Goal: Transaction & Acquisition: Download file/media

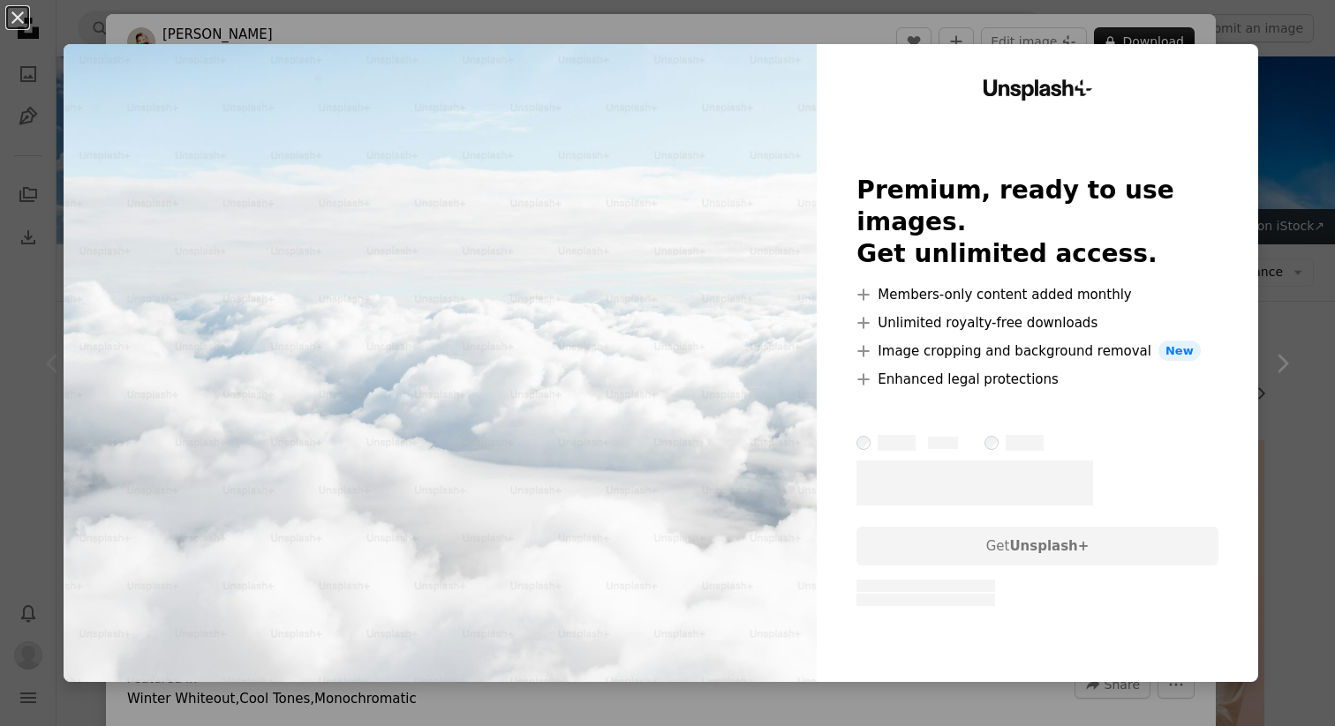
scroll to position [171, 0]
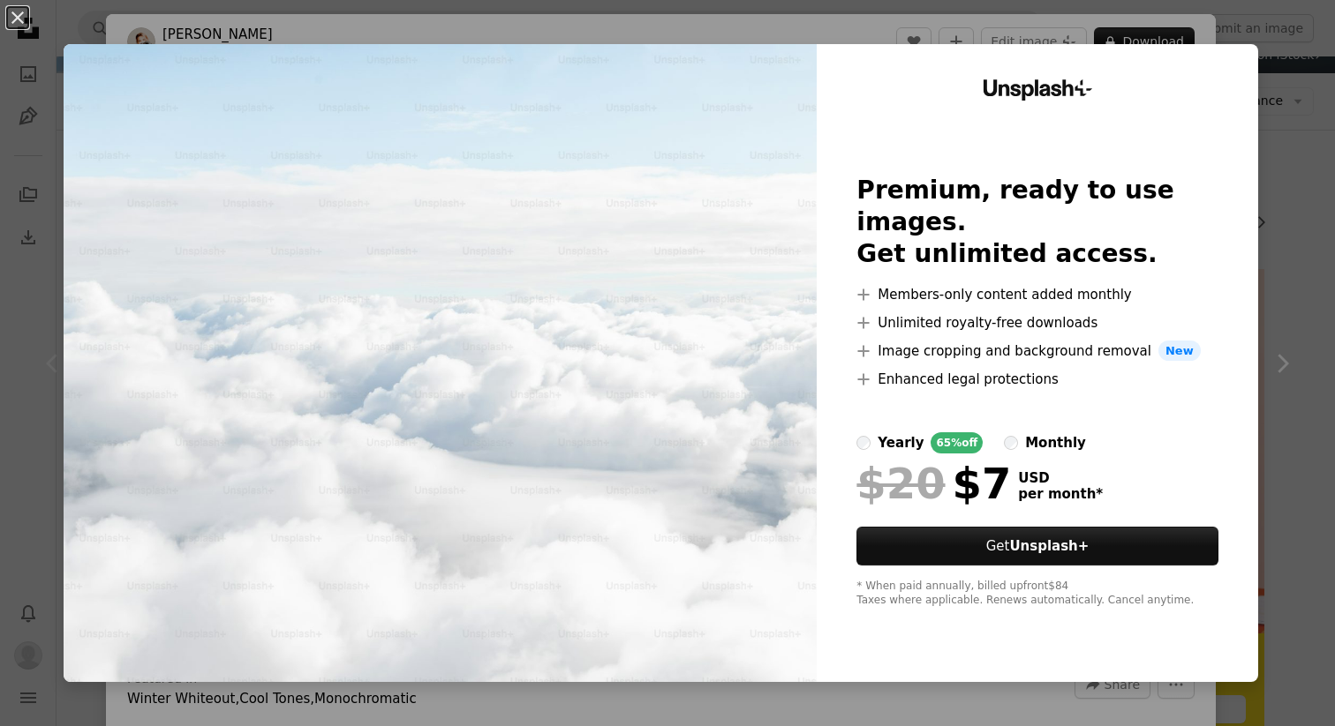
click at [1314, 170] on div "An X shape Unsplash+ Premium, ready to use images. Get unlimited access. A plus…" at bounding box center [667, 363] width 1335 height 726
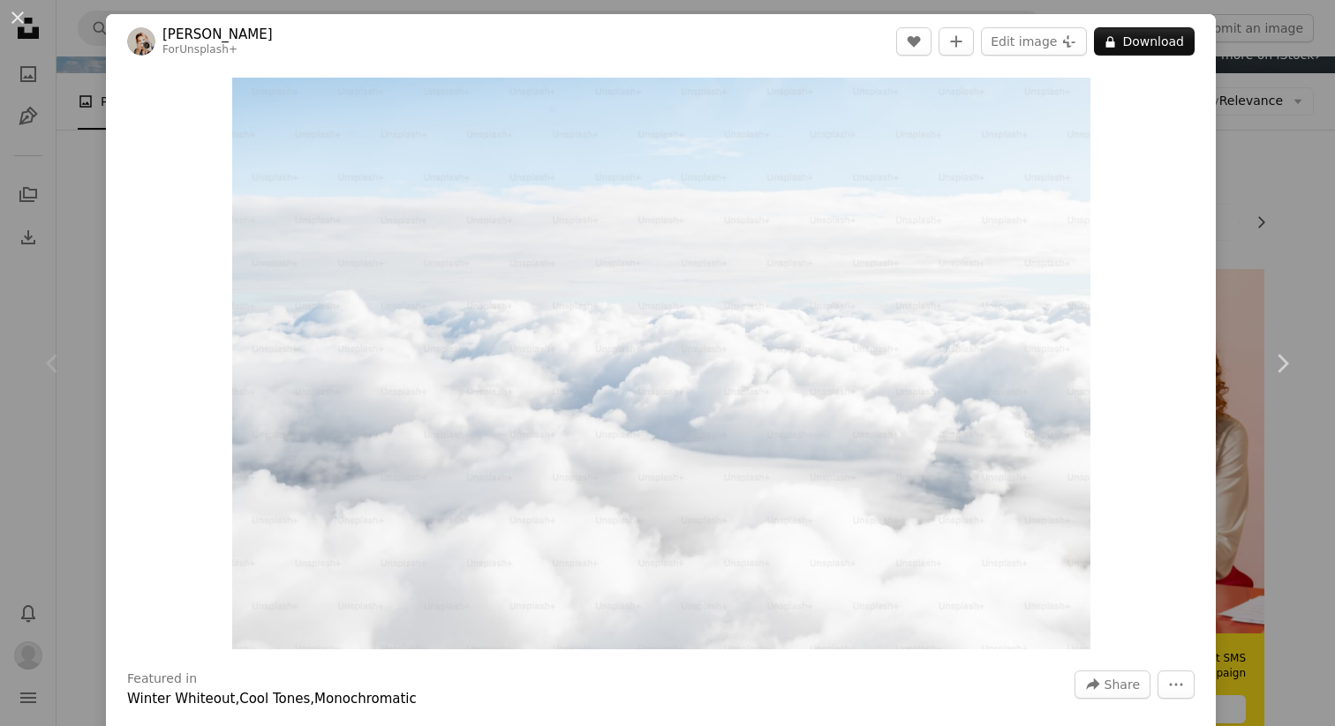
click at [1276, 235] on div "An X shape Chevron left Chevron right [PERSON_NAME] For Unsplash+ A heart A plu…" at bounding box center [667, 363] width 1335 height 726
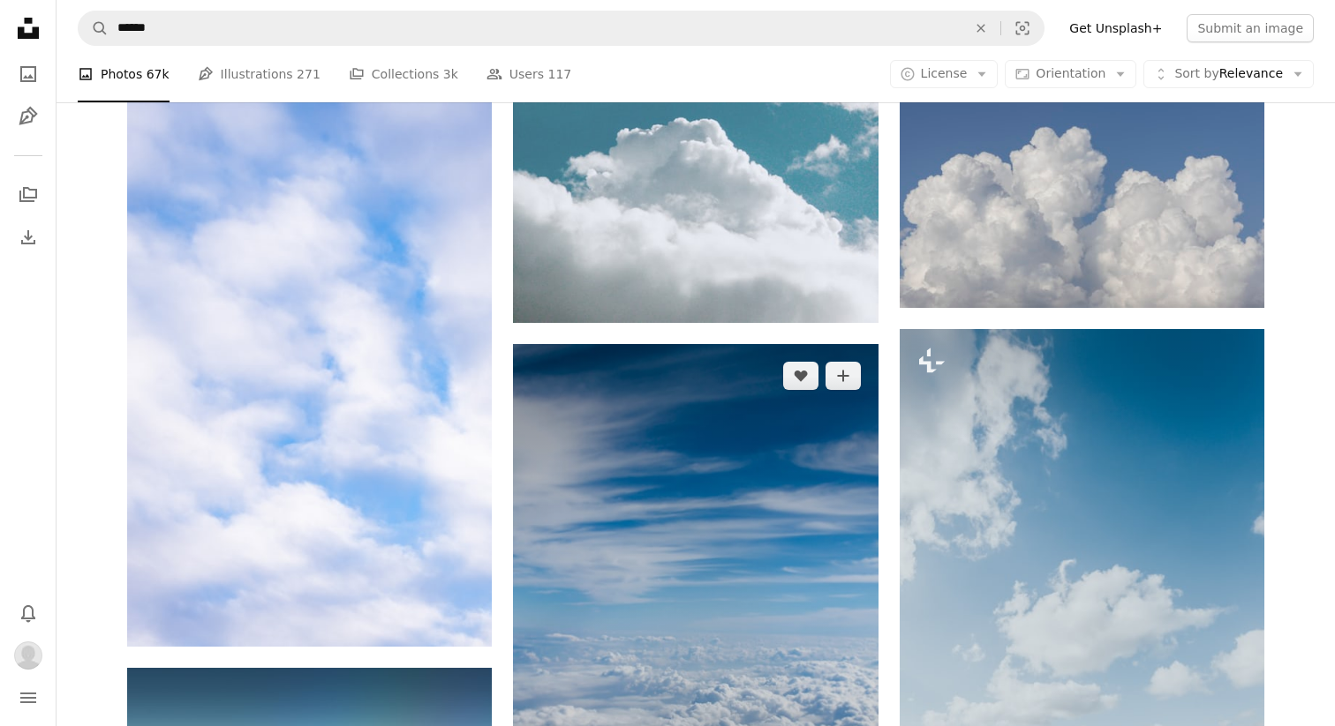
scroll to position [1102, 0]
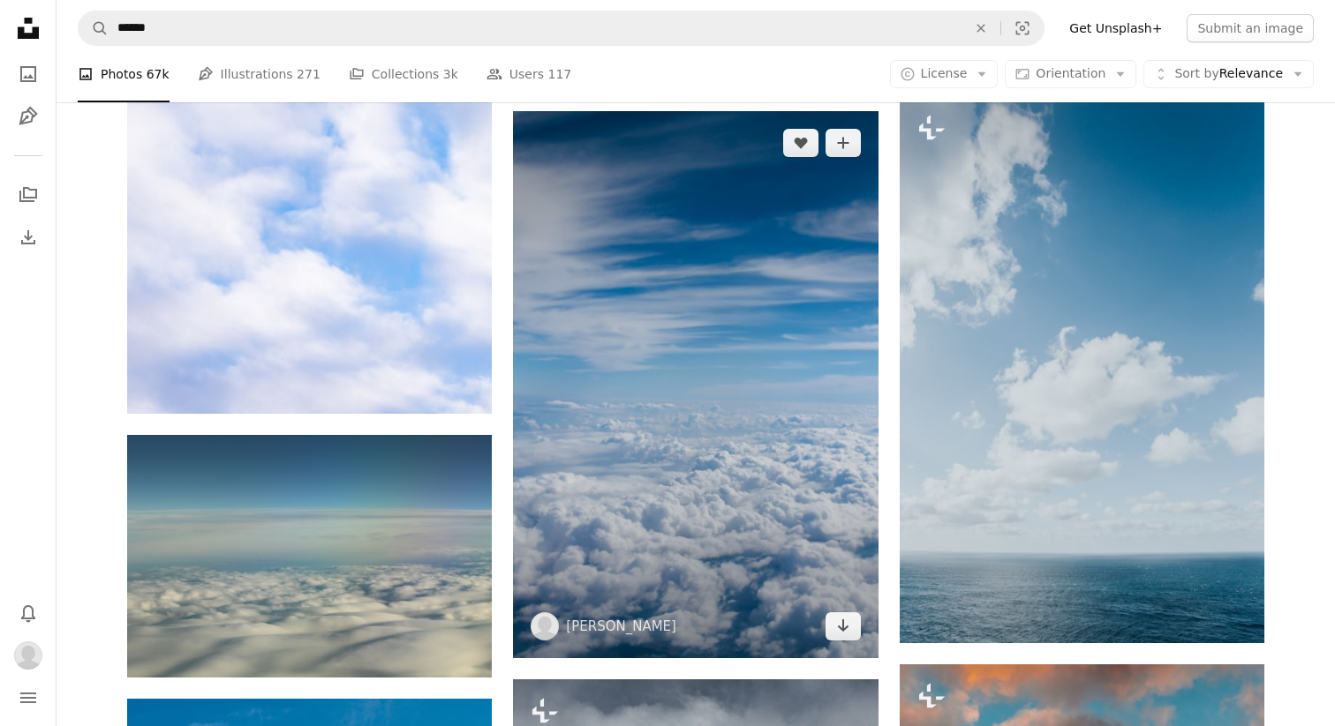
click at [650, 387] on img at bounding box center [695, 384] width 365 height 547
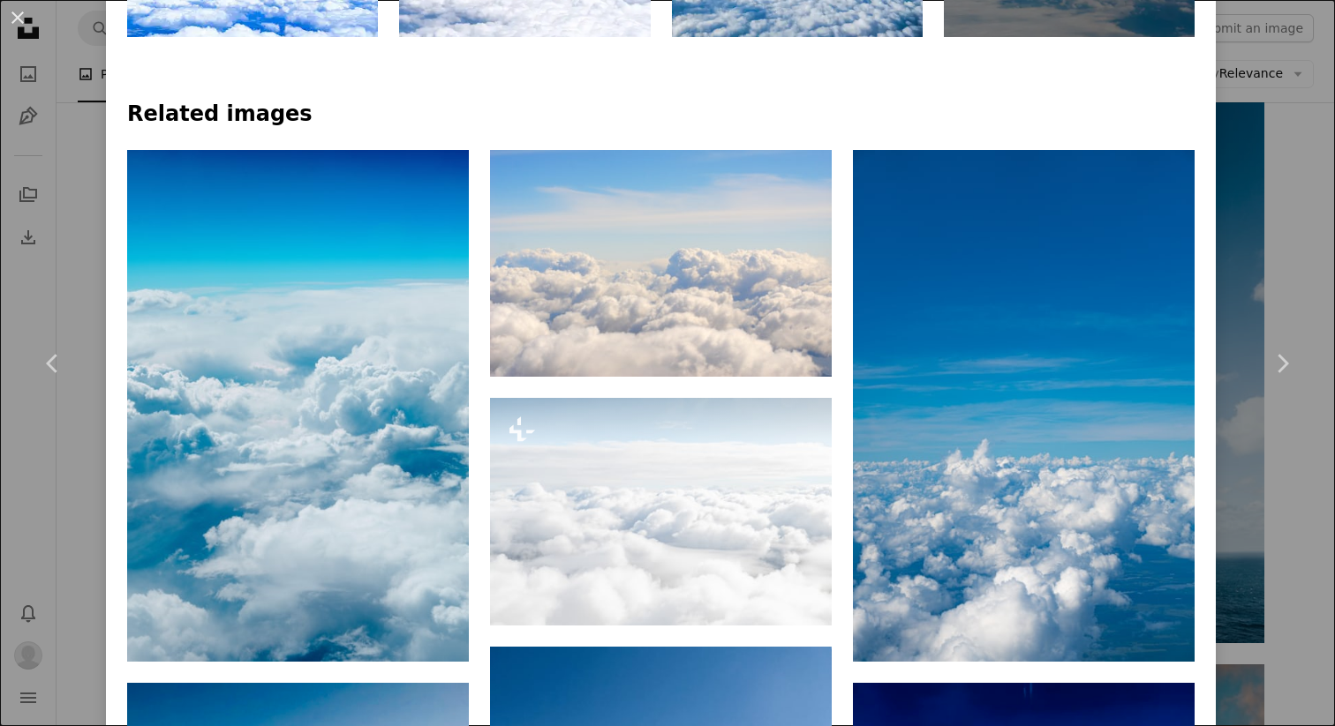
scroll to position [1136, 0]
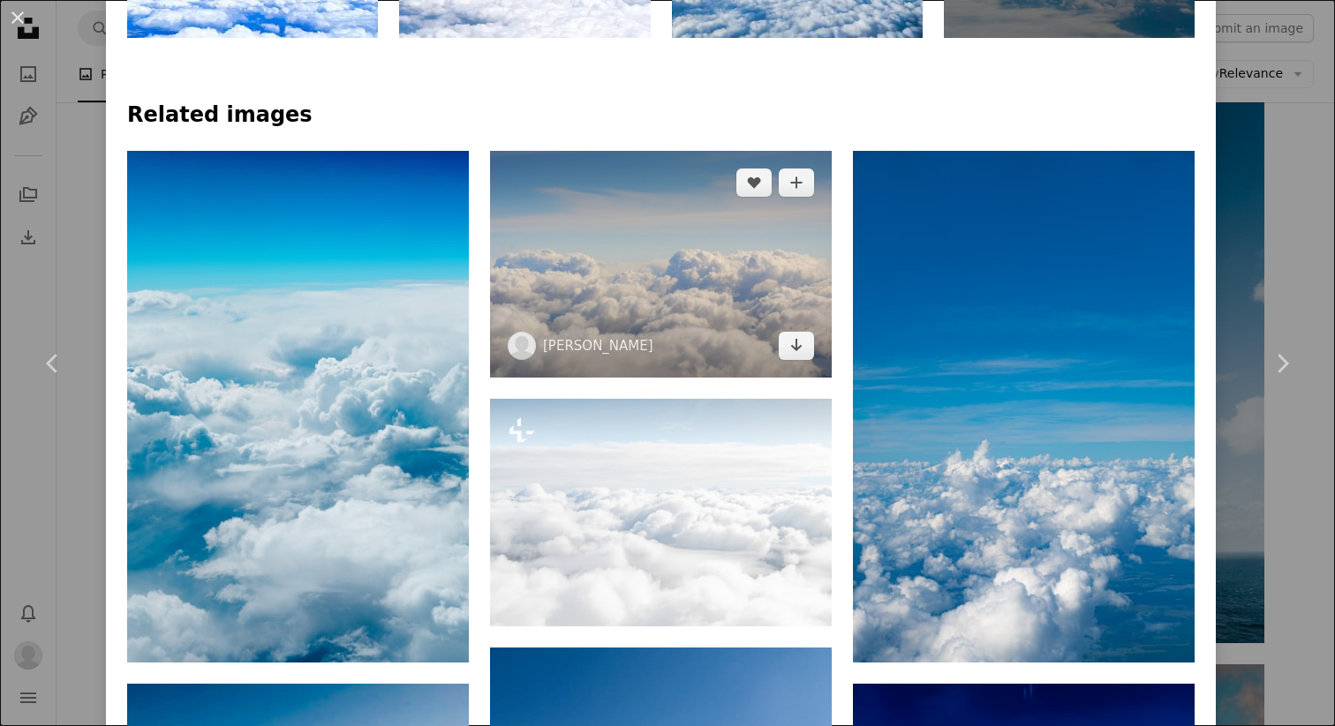
click at [640, 294] on img at bounding box center [661, 265] width 342 height 228
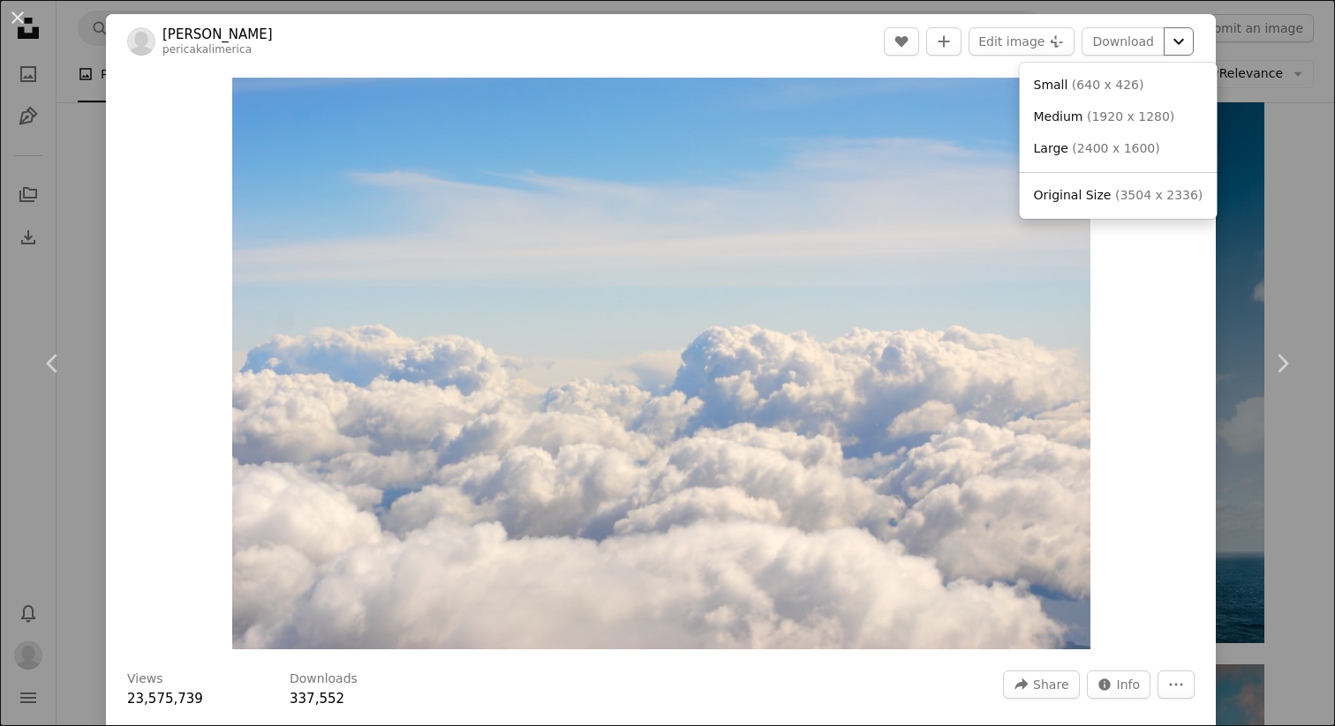
click at [1192, 48] on icon "Chevron down" at bounding box center [1178, 41] width 28 height 21
click at [1114, 149] on span "( 2400 x 1600 )" at bounding box center [1115, 148] width 87 height 14
